Goal: Browse casually: Explore the website without a specific task or goal

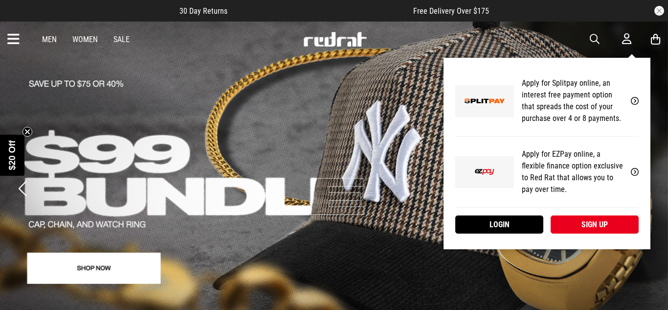
click at [629, 35] on icon at bounding box center [626, 39] width 9 height 12
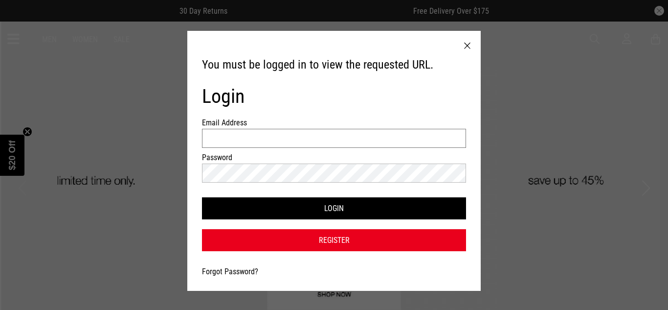
click at [392, 138] on input "Email Address" at bounding box center [334, 138] width 264 height 19
type input "**********"
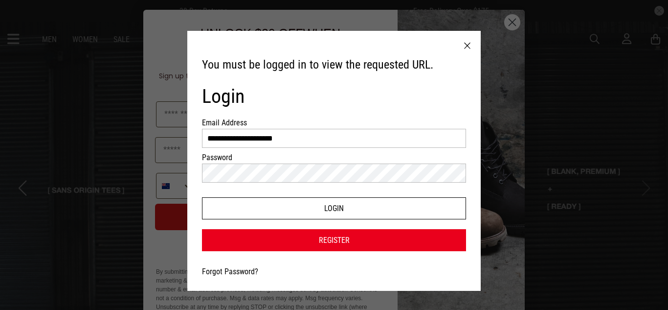
click at [329, 202] on button "Login" at bounding box center [334, 208] width 264 height 22
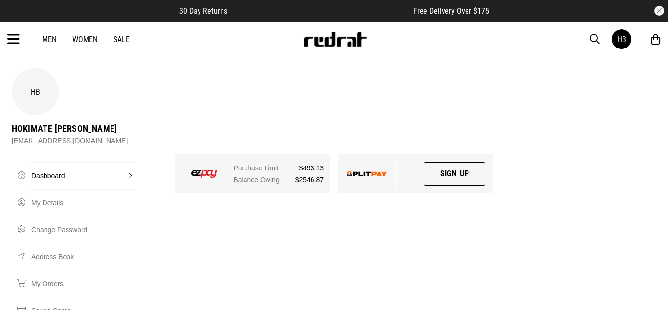
click at [20, 38] on div "Men Women Sale HB Hi, Hokimate New Back Footwear Back Mens Back Womens Back You…" at bounding box center [334, 39] width 668 height 35
click at [14, 41] on icon at bounding box center [13, 39] width 12 height 16
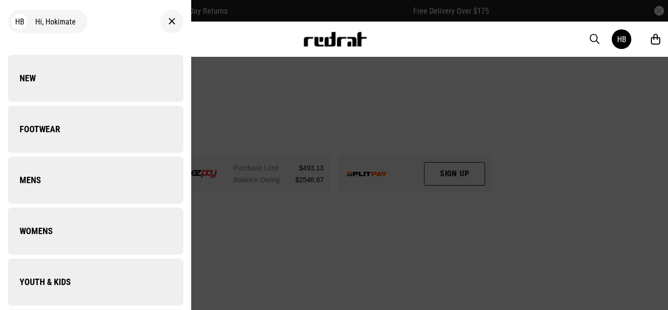
click at [14, 41] on div "HB Hi, Hokimate New Back Footwear Back Footwear Mens Back Mens Womens Back Wome…" at bounding box center [95, 155] width 191 height 310
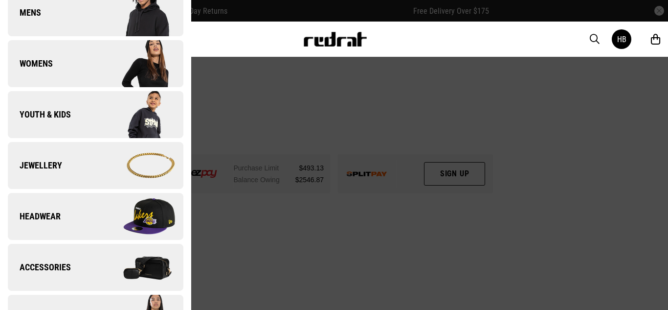
scroll to position [168, 0]
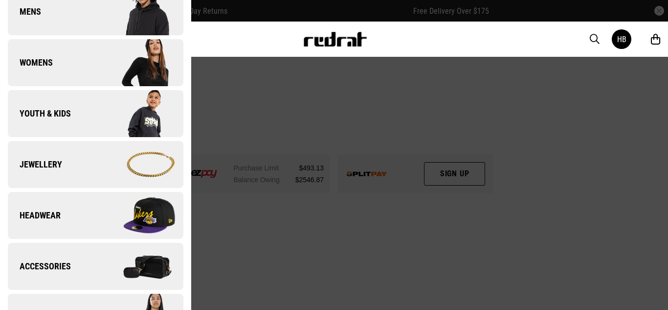
click at [94, 280] on link "Accessories" at bounding box center [96, 266] width 176 height 47
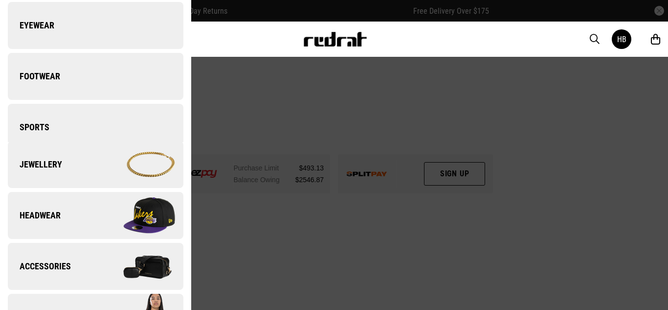
scroll to position [0, 0]
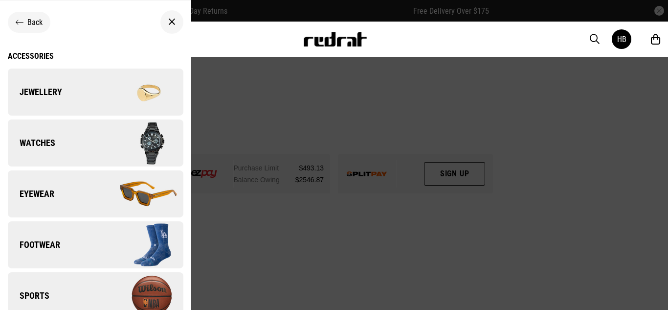
click at [100, 133] on img at bounding box center [139, 142] width 88 height 49
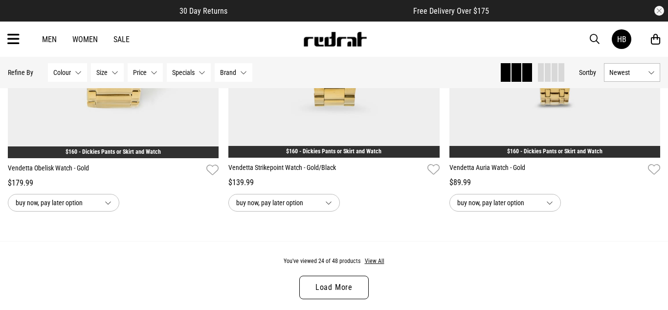
scroll to position [2894, 0]
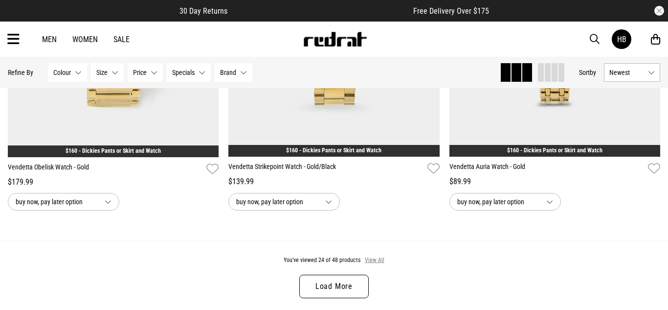
click at [379, 257] on button "View All" at bounding box center [375, 260] width 21 height 9
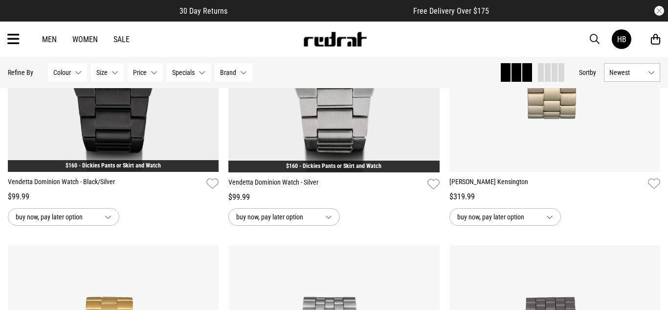
scroll to position [3989, 0]
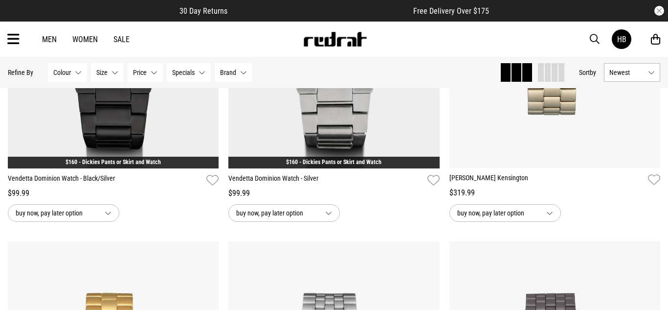
click at [127, 39] on link "Sale" at bounding box center [122, 39] width 16 height 9
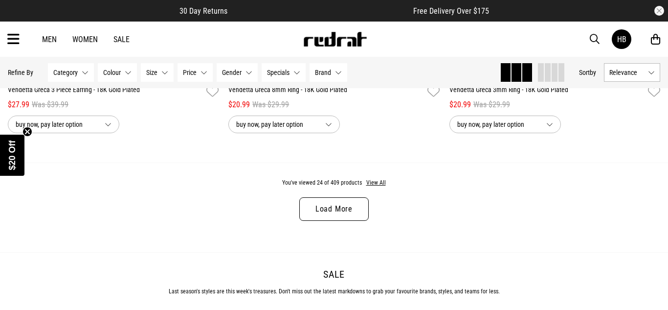
scroll to position [2970, 0]
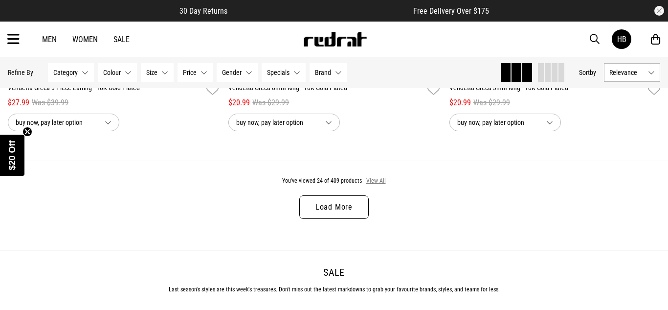
click at [369, 180] on button "View All" at bounding box center [376, 181] width 21 height 9
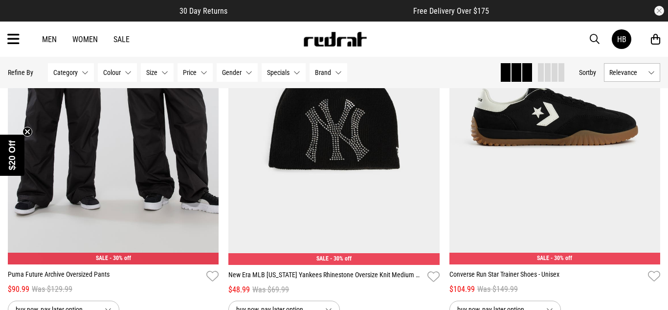
scroll to position [4629, 0]
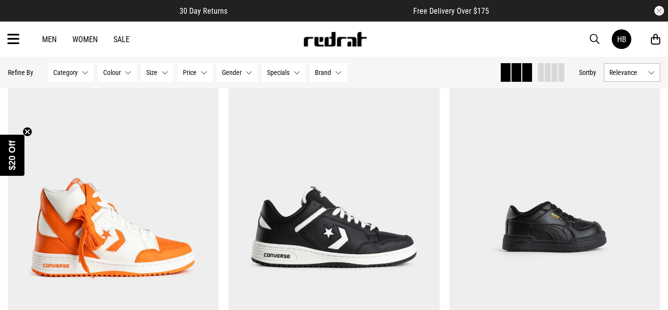
scroll to position [8577, 0]
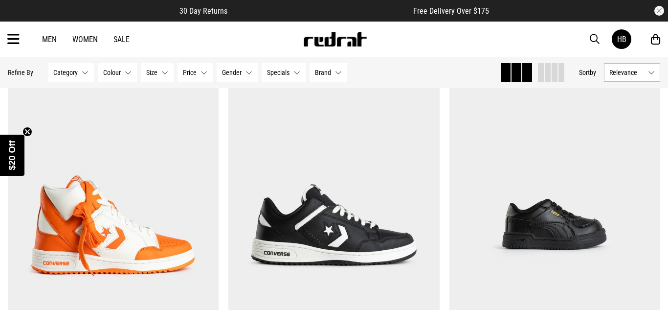
click at [16, 36] on icon at bounding box center [13, 39] width 12 height 16
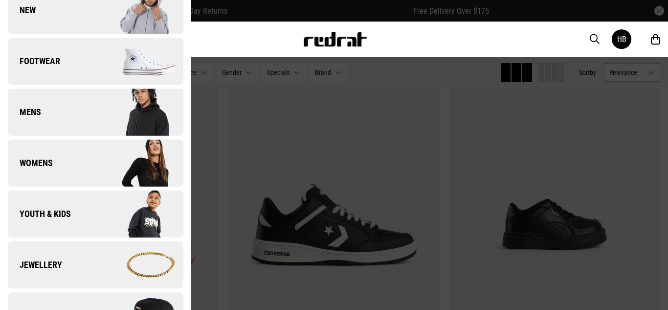
scroll to position [74, 0]
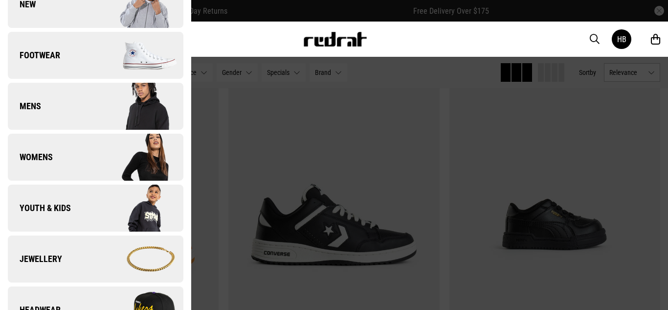
click at [98, 199] on img at bounding box center [139, 208] width 88 height 49
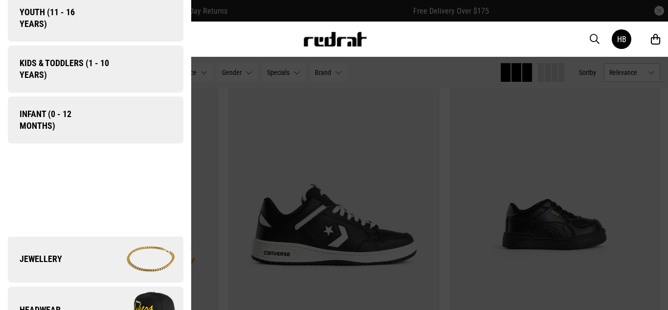
scroll to position [0, 0]
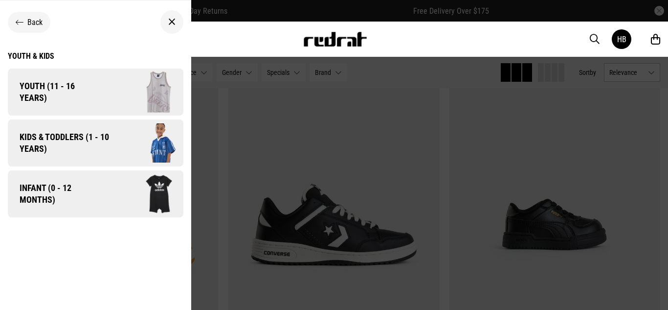
click at [89, 156] on link "Kids & Toddlers (1 - 10 years)" at bounding box center [96, 142] width 176 height 47
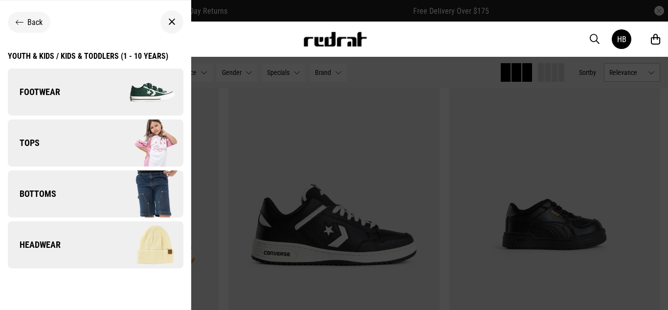
click at [92, 148] on link "Tops" at bounding box center [96, 142] width 176 height 47
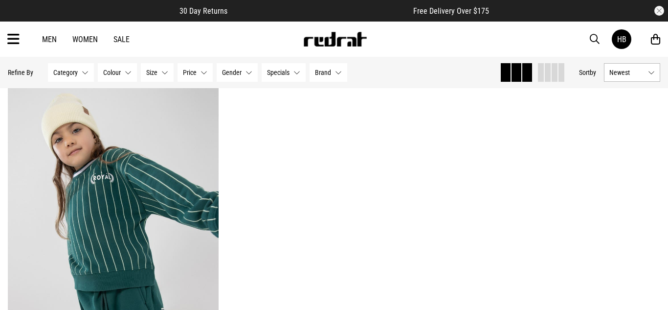
scroll to position [2668, 0]
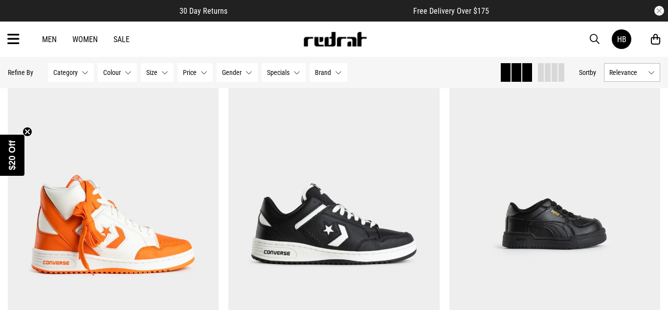
click at [14, 37] on icon at bounding box center [13, 39] width 12 height 16
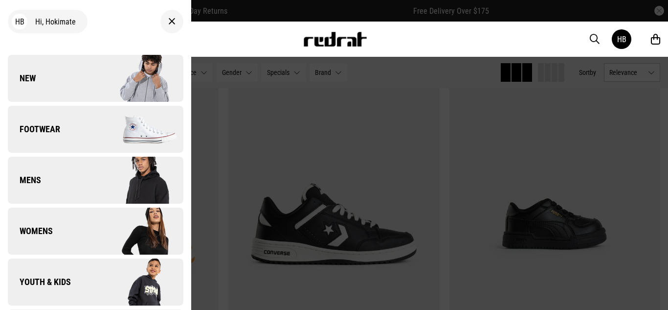
click at [95, 262] on img at bounding box center [139, 281] width 88 height 49
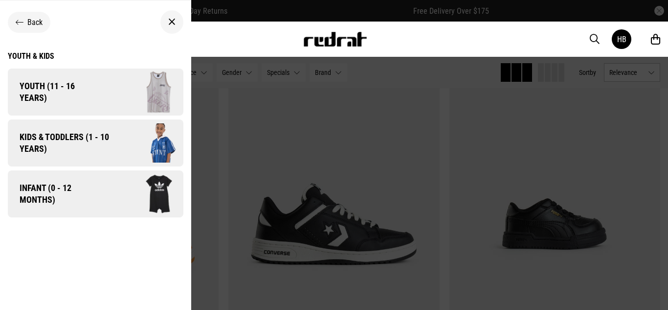
click at [102, 212] on img at bounding box center [142, 193] width 81 height 45
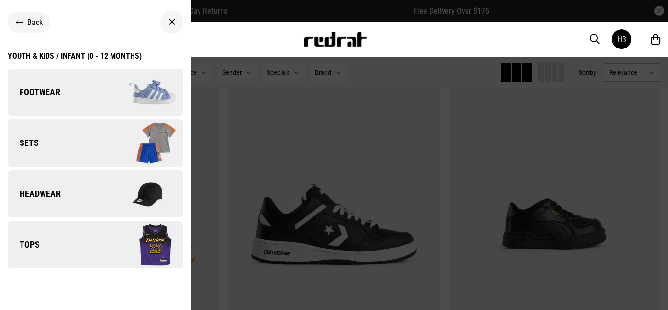
click at [111, 148] on img at bounding box center [139, 142] width 88 height 49
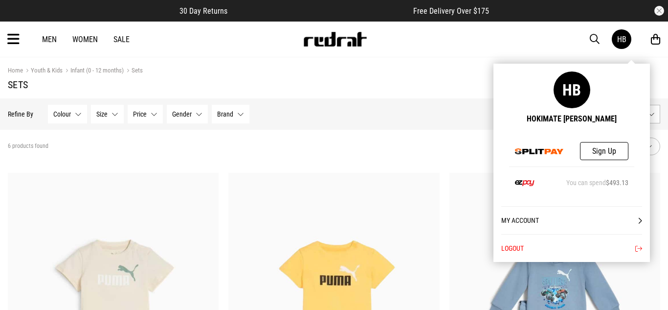
click at [596, 245] on button "Logout" at bounding box center [572, 248] width 141 height 28
